Goal: Register for event/course

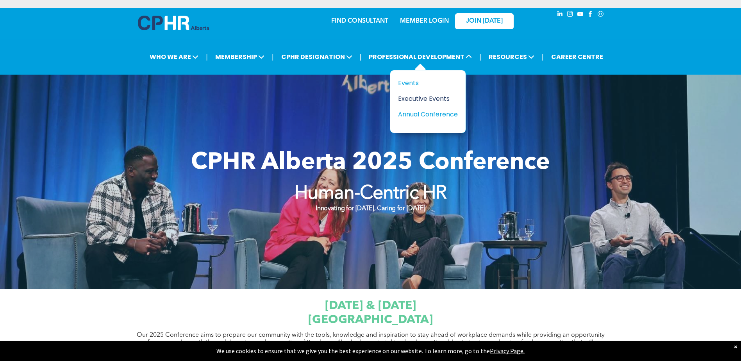
click at [411, 98] on div "Executive Events" at bounding box center [425, 99] width 54 height 10
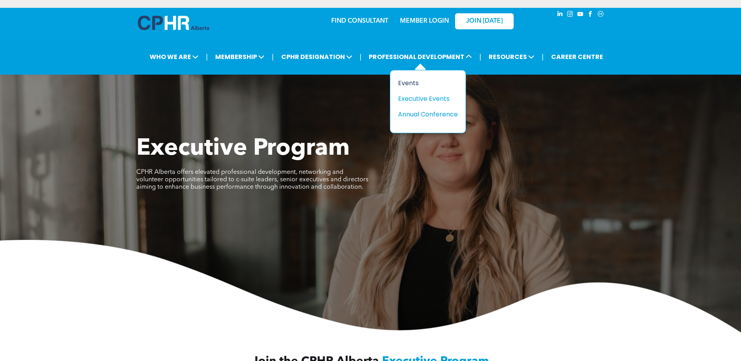
click at [411, 83] on div "Events" at bounding box center [425, 83] width 54 height 10
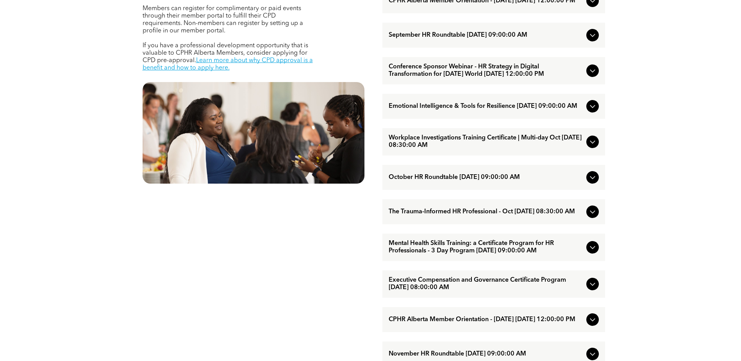
scroll to position [430, 0]
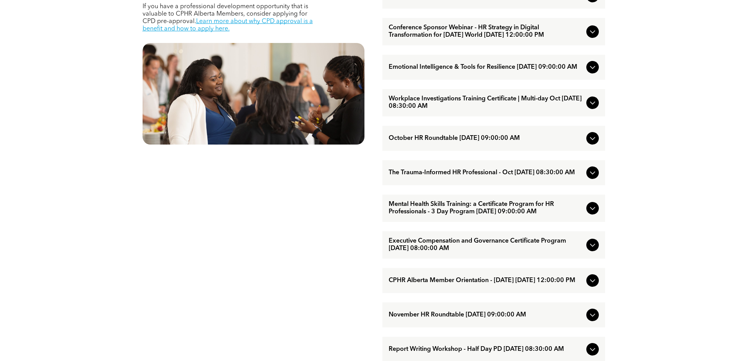
click at [407, 177] on span "The Trauma-Informed HR Professional - Oct October/15/2025 08:30:00 AM" at bounding box center [486, 172] width 195 height 7
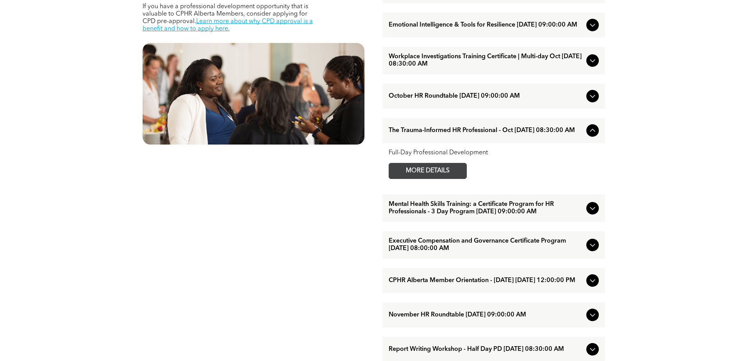
click at [407, 179] on span "MORE DETAILS" at bounding box center [428, 170] width 62 height 15
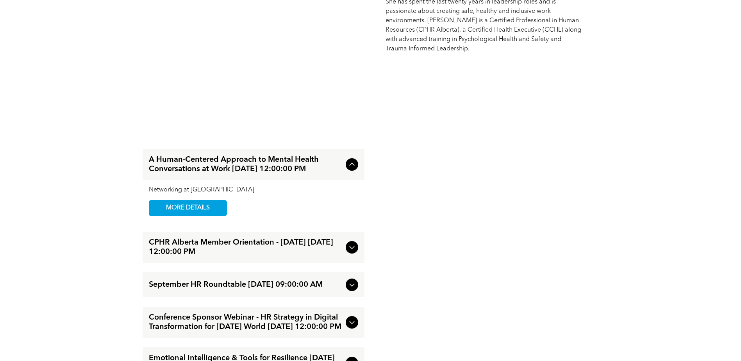
scroll to position [1289, 0]
